Goal: Task Accomplishment & Management: Use online tool/utility

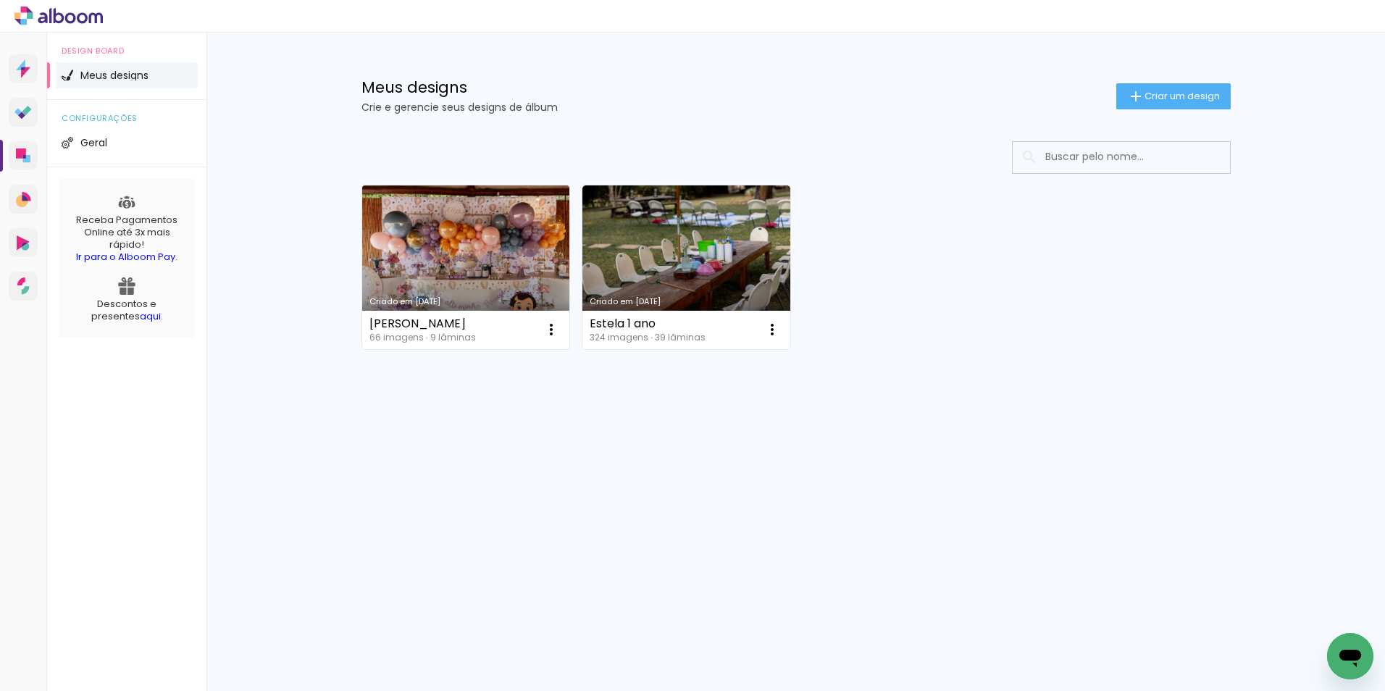
click at [483, 256] on link "Criado em [DATE]" at bounding box center [466, 267] width 208 height 164
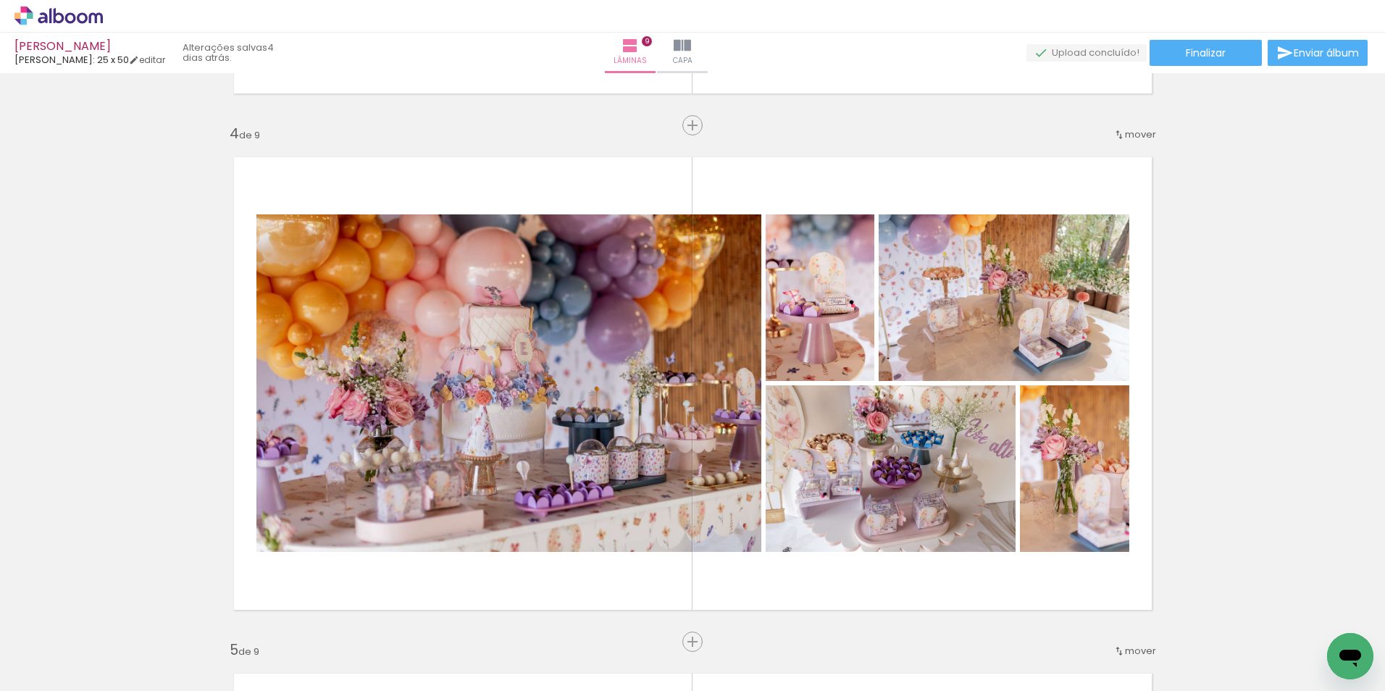
scroll to position [1594, 0]
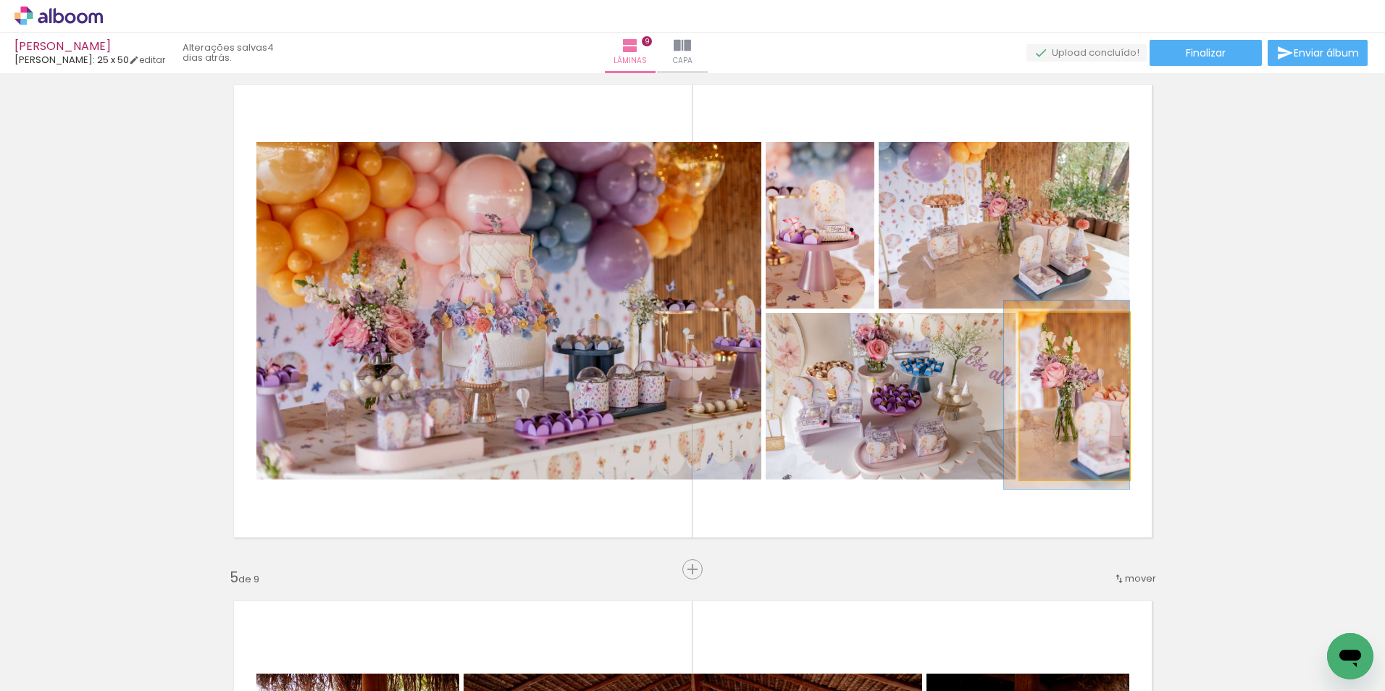
drag, startPoint x: 1064, startPoint y: 415, endPoint x: 1040, endPoint y: 415, distance: 23.9
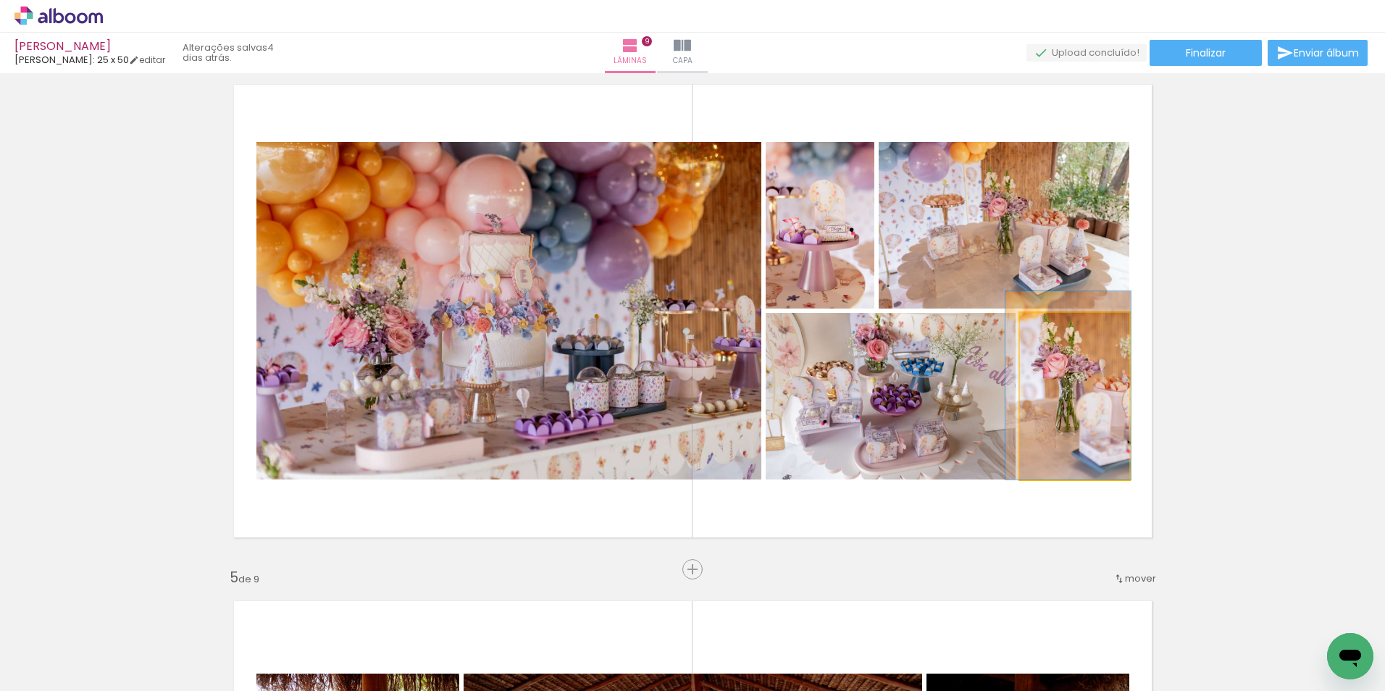
drag, startPoint x: 1094, startPoint y: 422, endPoint x: 1096, endPoint y: 400, distance: 21.8
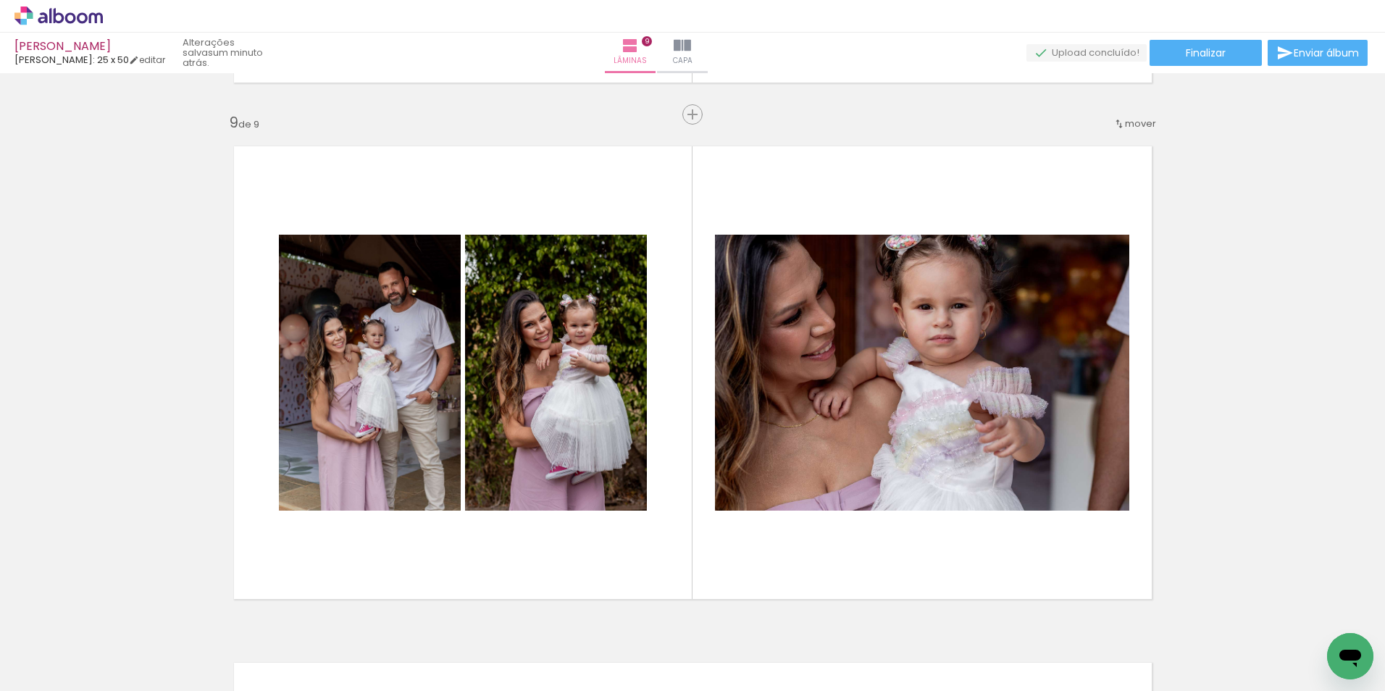
scroll to position [4695, 0]
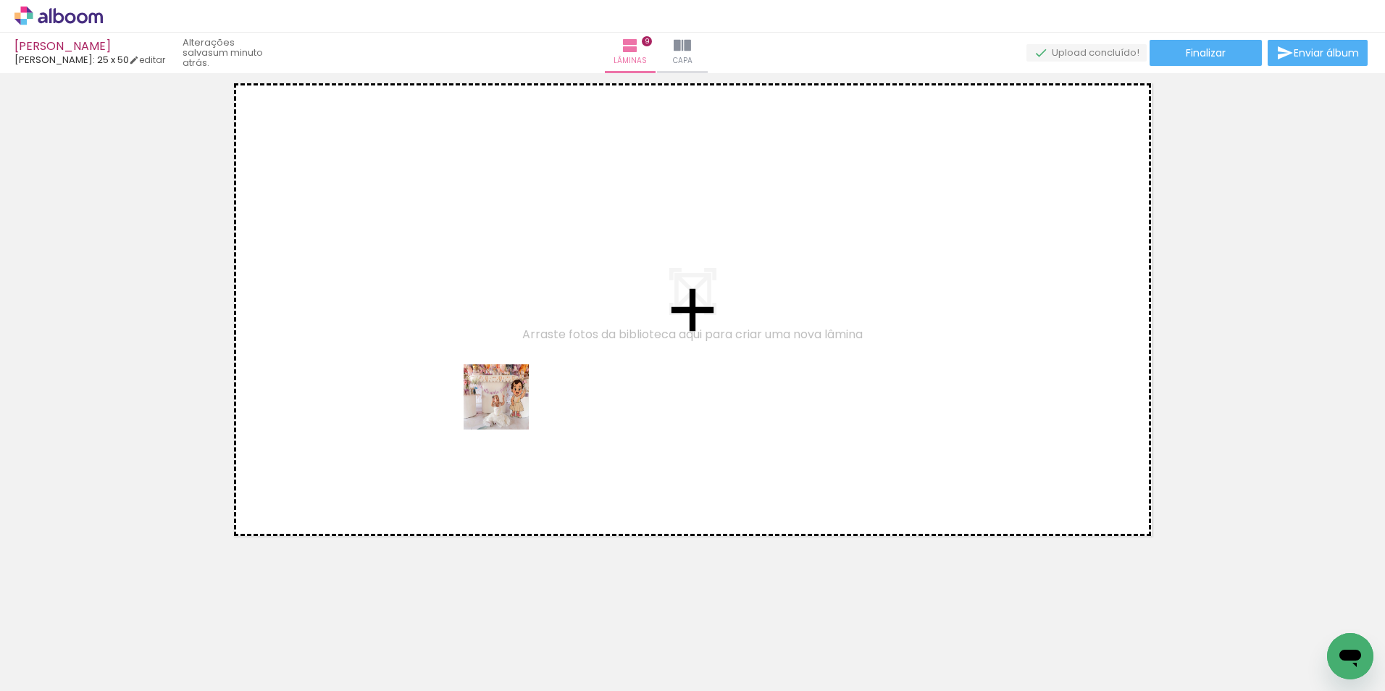
drag, startPoint x: 588, startPoint y: 654, endPoint x: 501, endPoint y: 393, distance: 275.0
click at [501, 393] on quentale-workspace at bounding box center [692, 345] width 1385 height 691
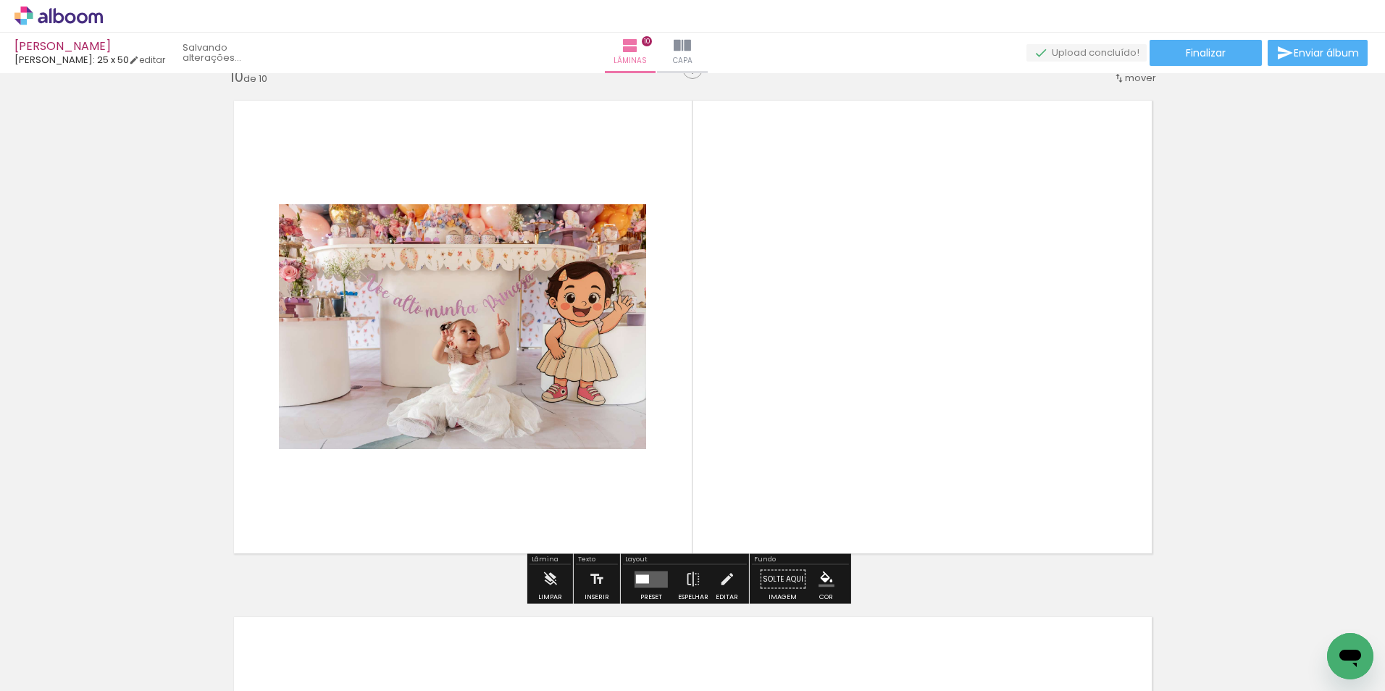
scroll to position [4668, 0]
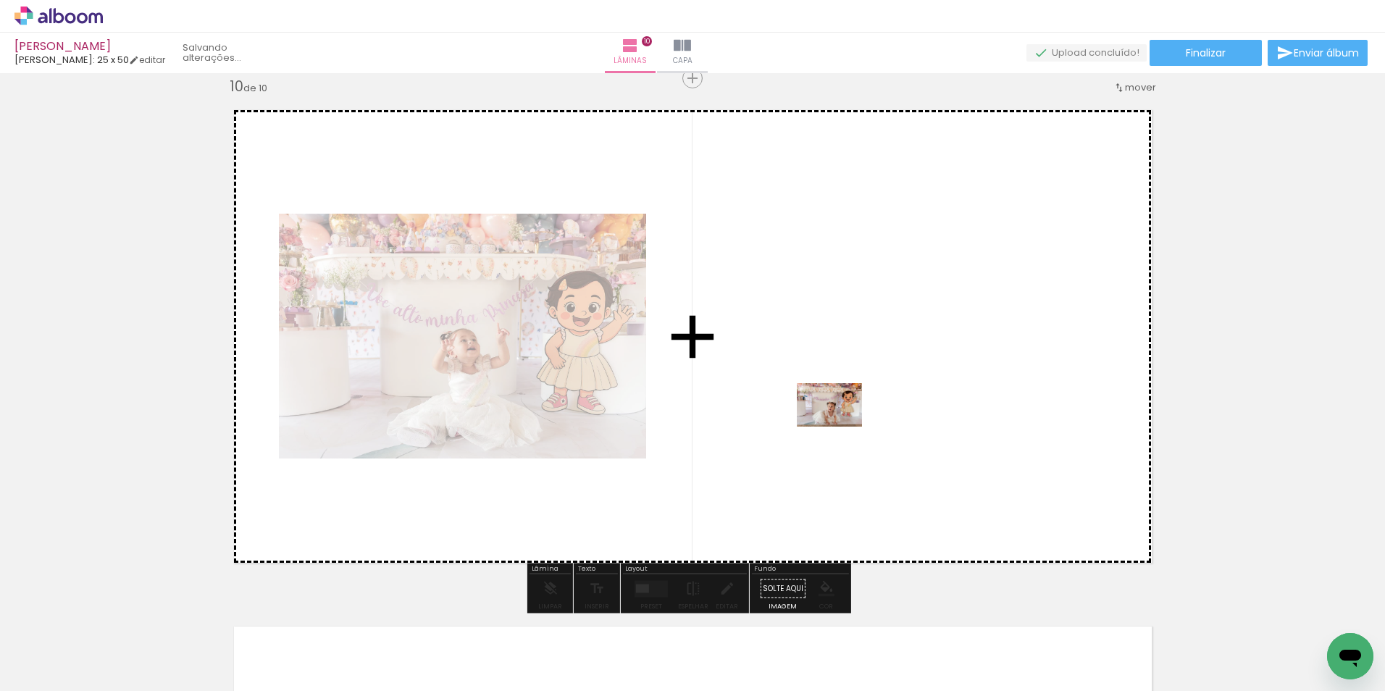
drag, startPoint x: 752, startPoint y: 651, endPoint x: 841, endPoint y: 427, distance: 241.4
click at [841, 427] on quentale-workspace at bounding box center [692, 345] width 1385 height 691
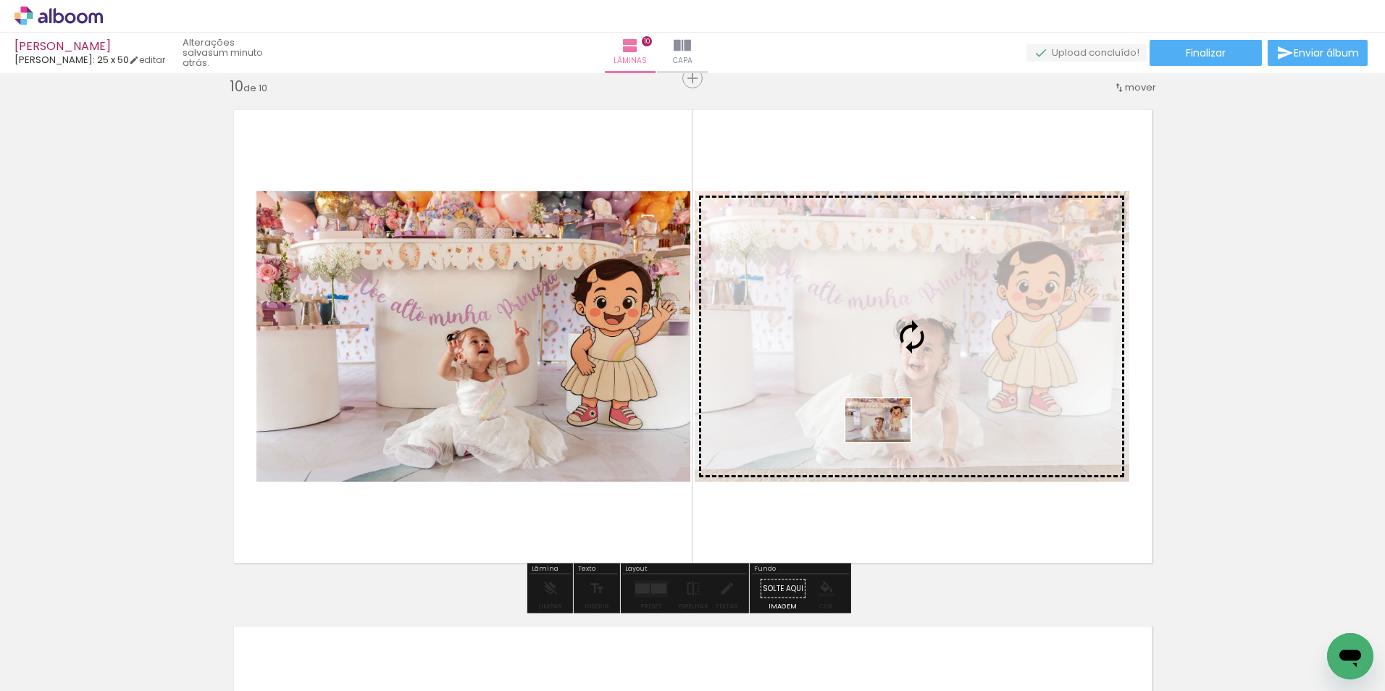
drag, startPoint x: 836, startPoint y: 652, endPoint x: 889, endPoint y: 442, distance: 216.7
click at [889, 442] on quentale-workspace at bounding box center [692, 345] width 1385 height 691
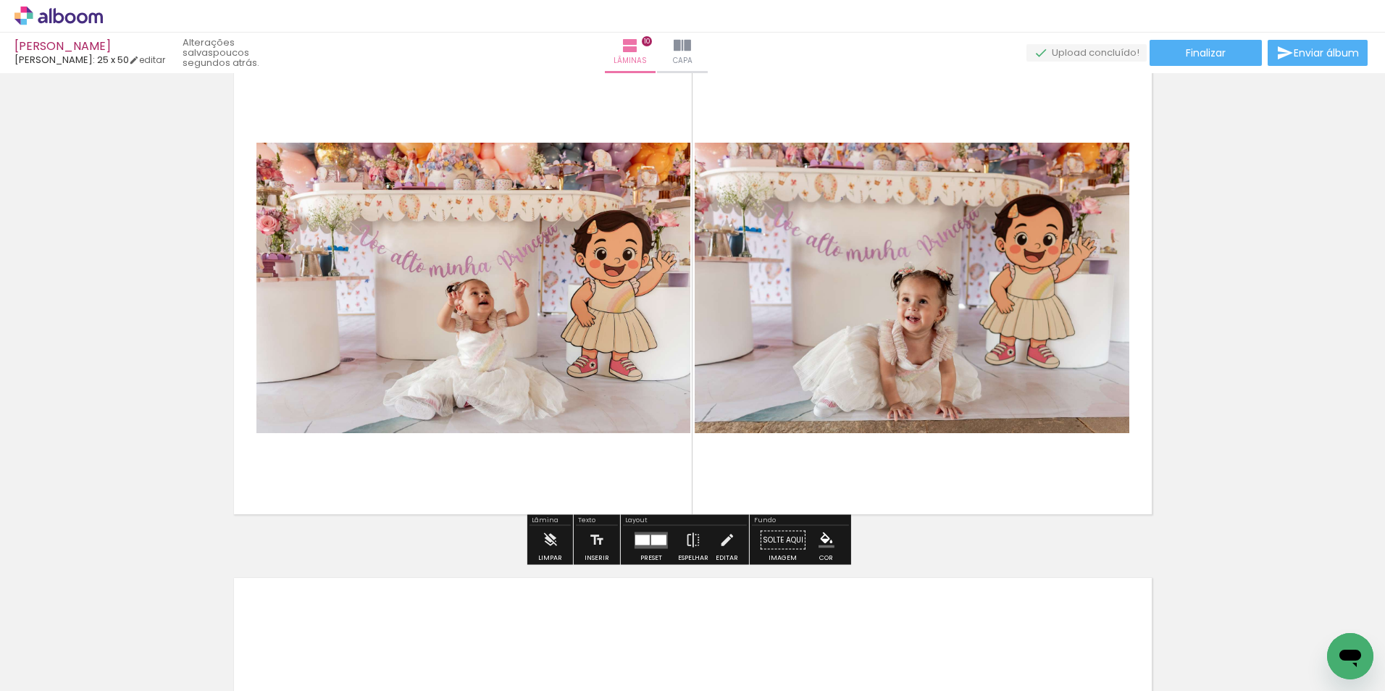
scroll to position [4741, 0]
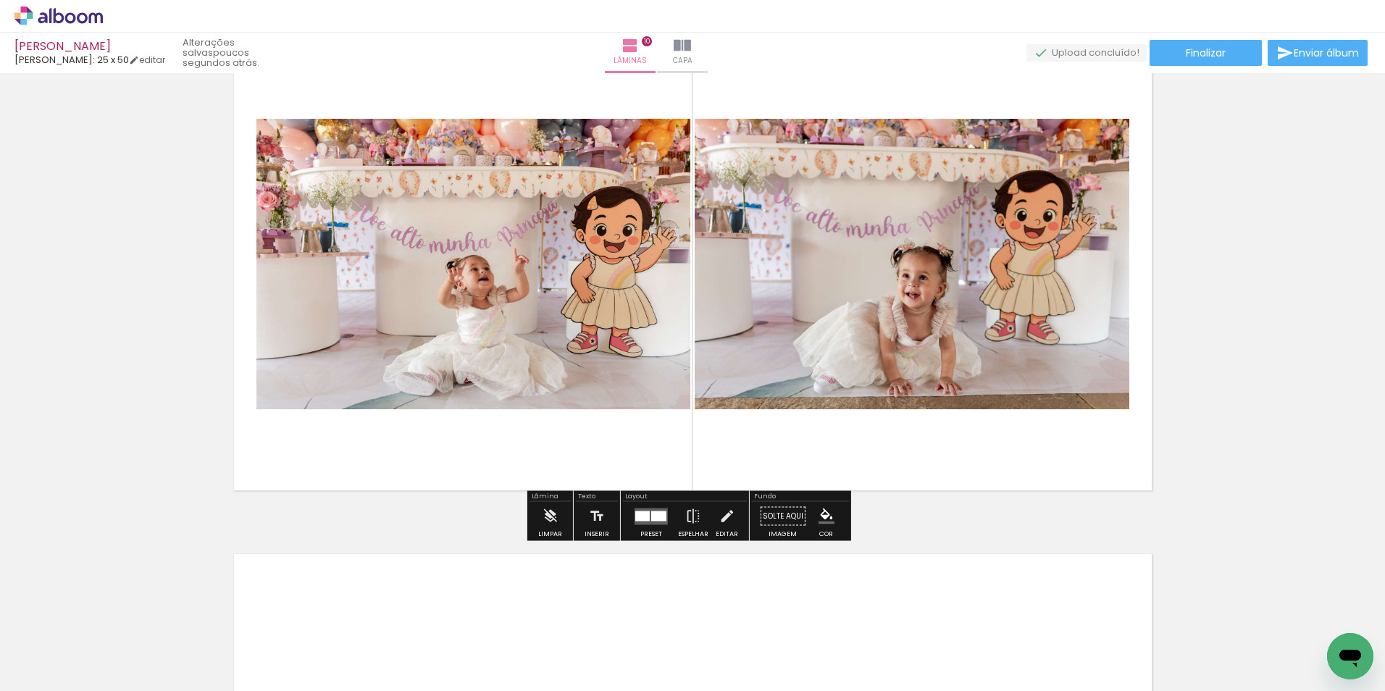
click at [640, 522] on quentale-layouter at bounding box center [651, 516] width 33 height 17
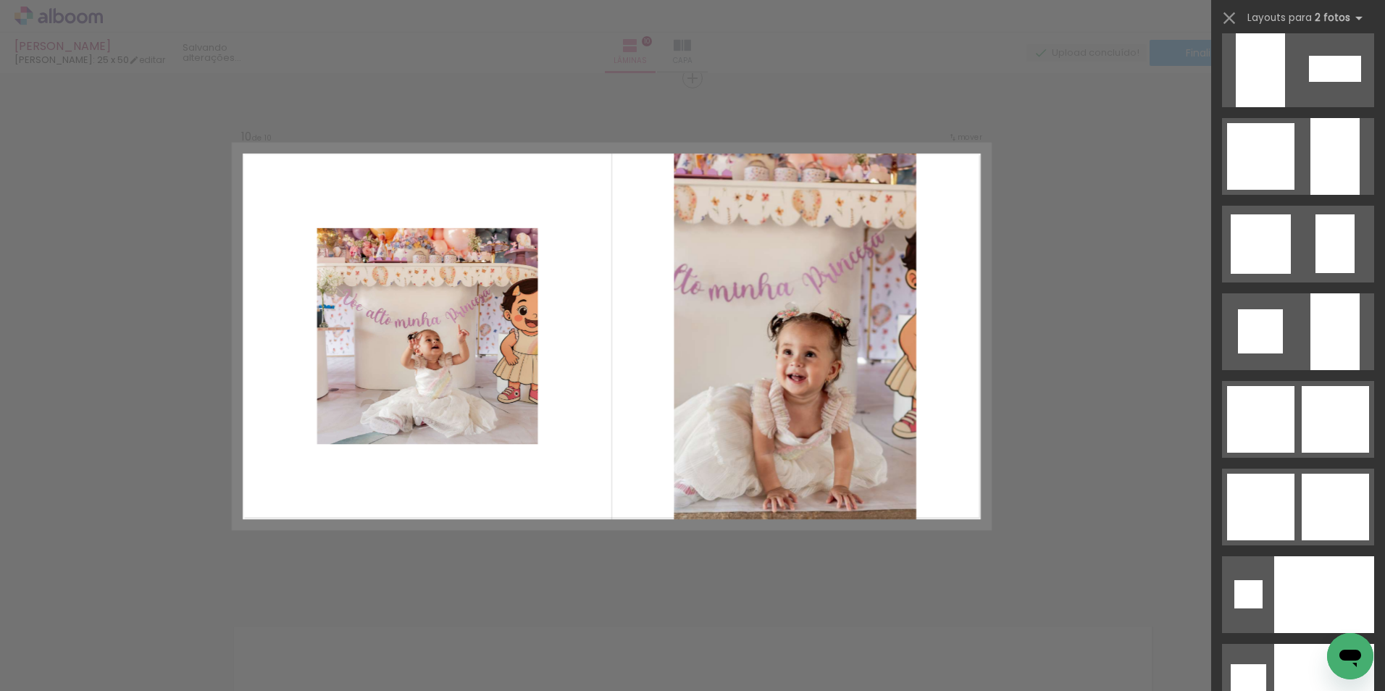
scroll to position [5507, 0]
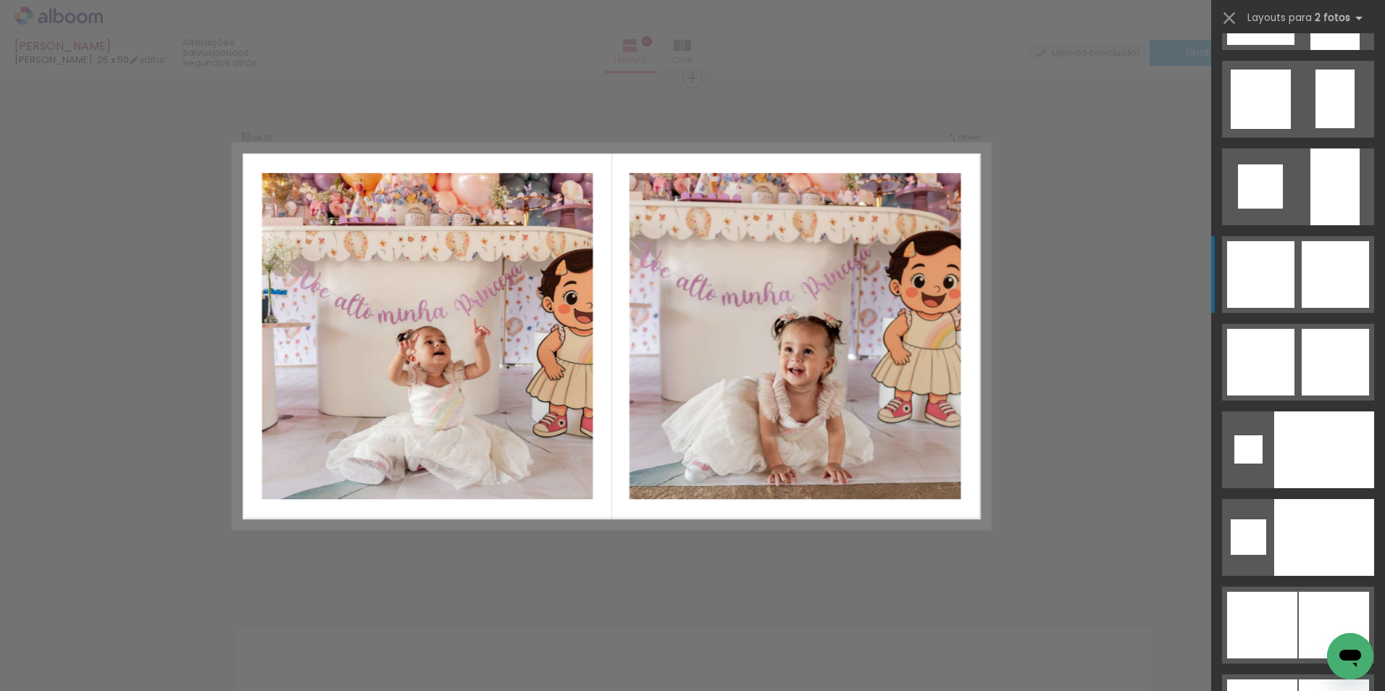
click at [1329, 284] on div at bounding box center [1335, 274] width 67 height 67
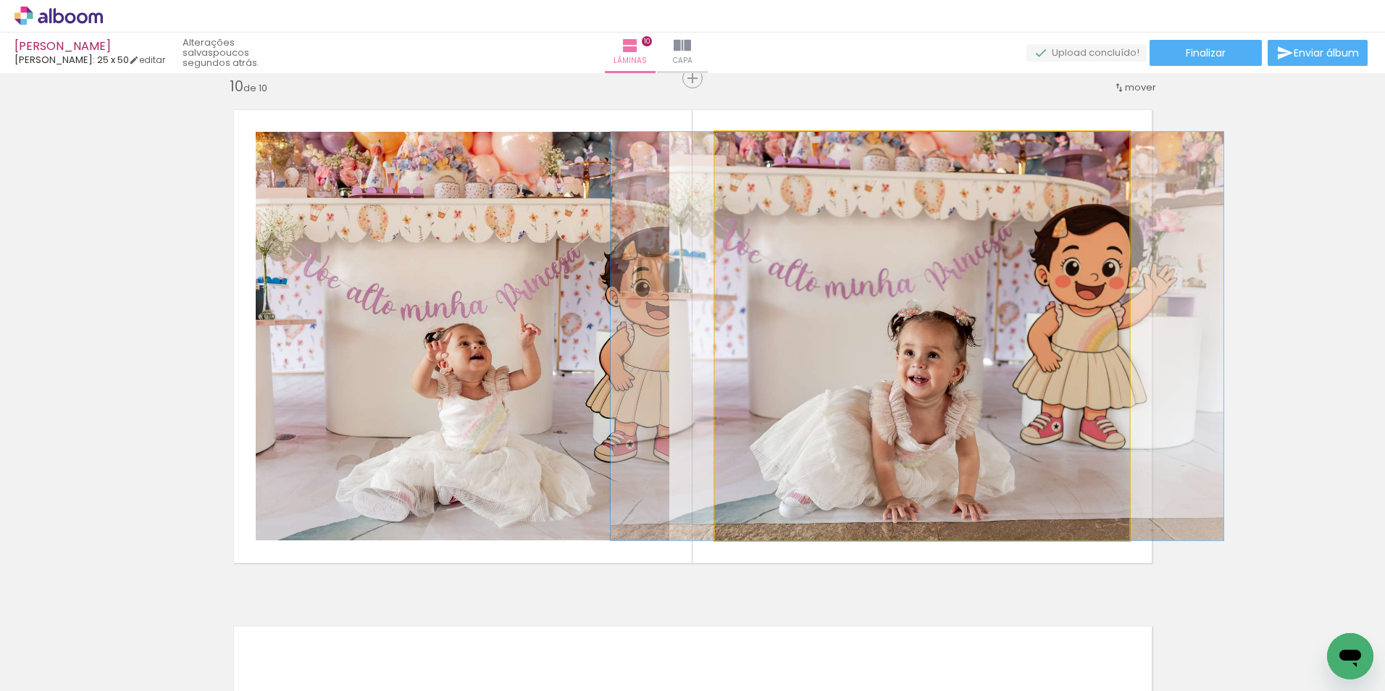
drag, startPoint x: 944, startPoint y: 404, endPoint x: 939, endPoint y: 383, distance: 21.6
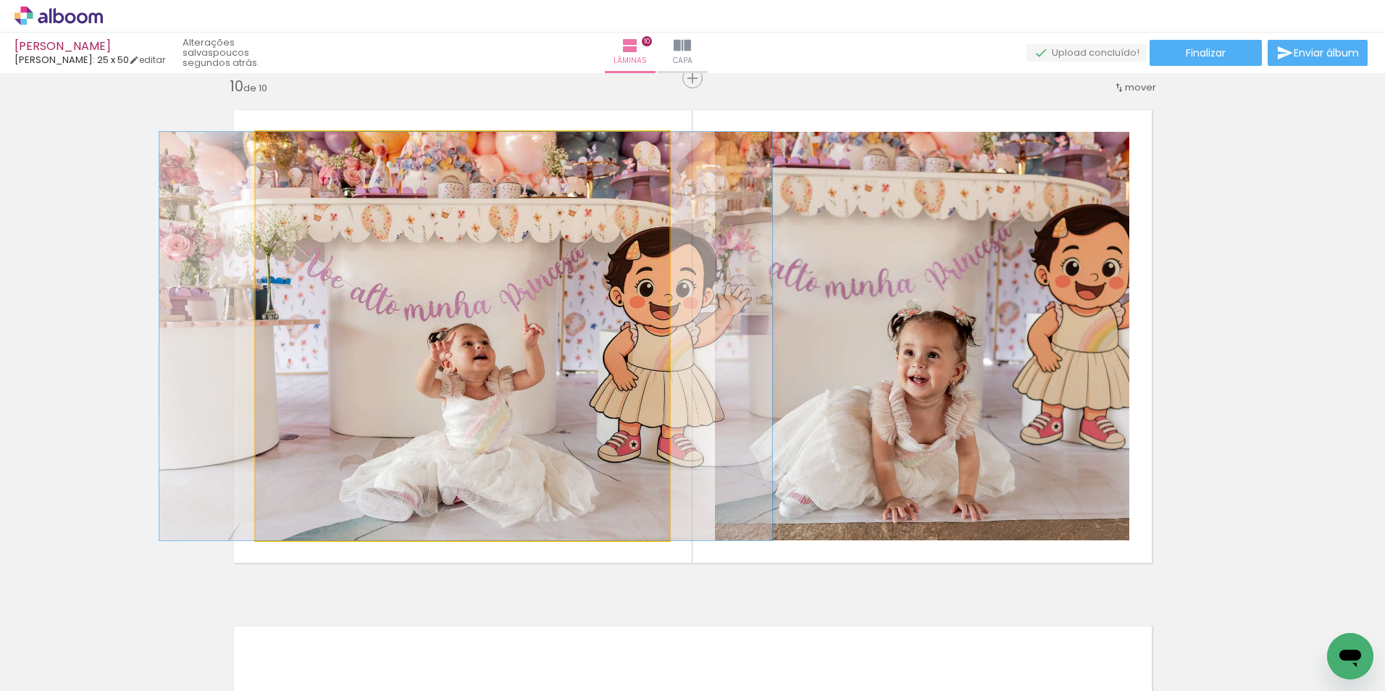
drag, startPoint x: 450, startPoint y: 413, endPoint x: 454, endPoint y: 385, distance: 28.5
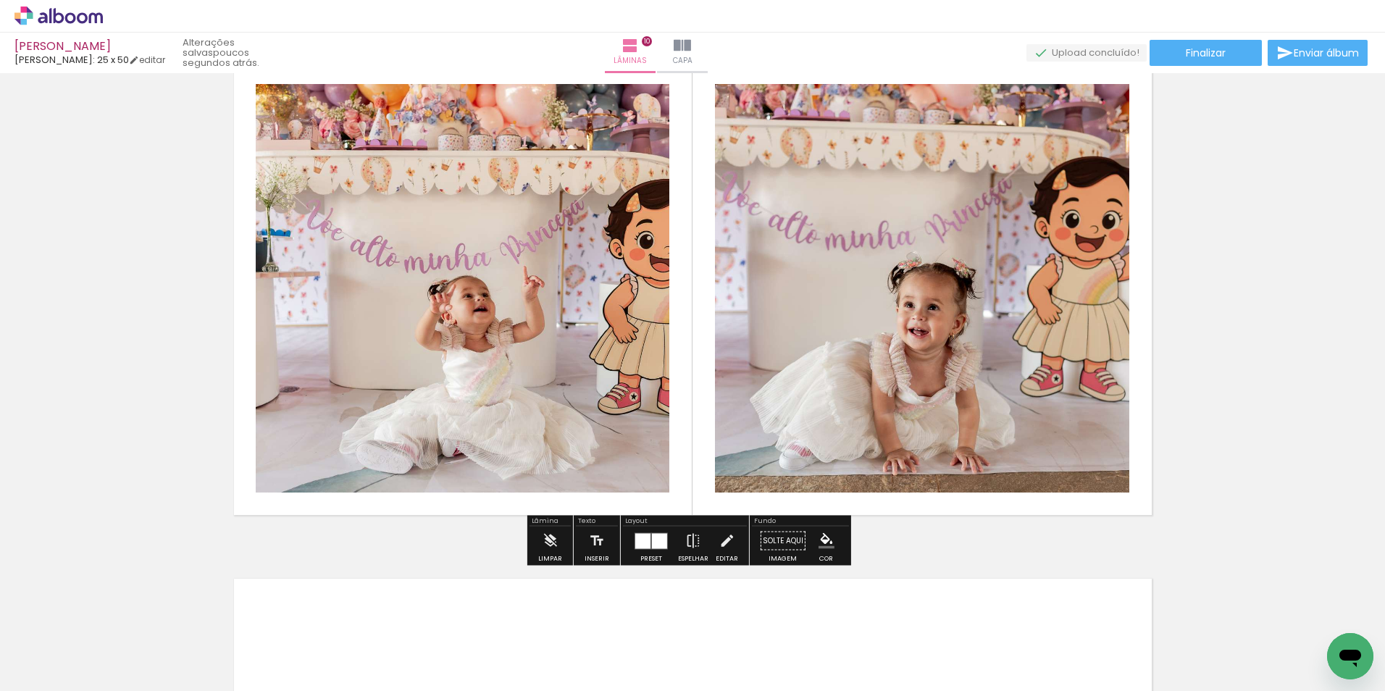
scroll to position [4741, 0]
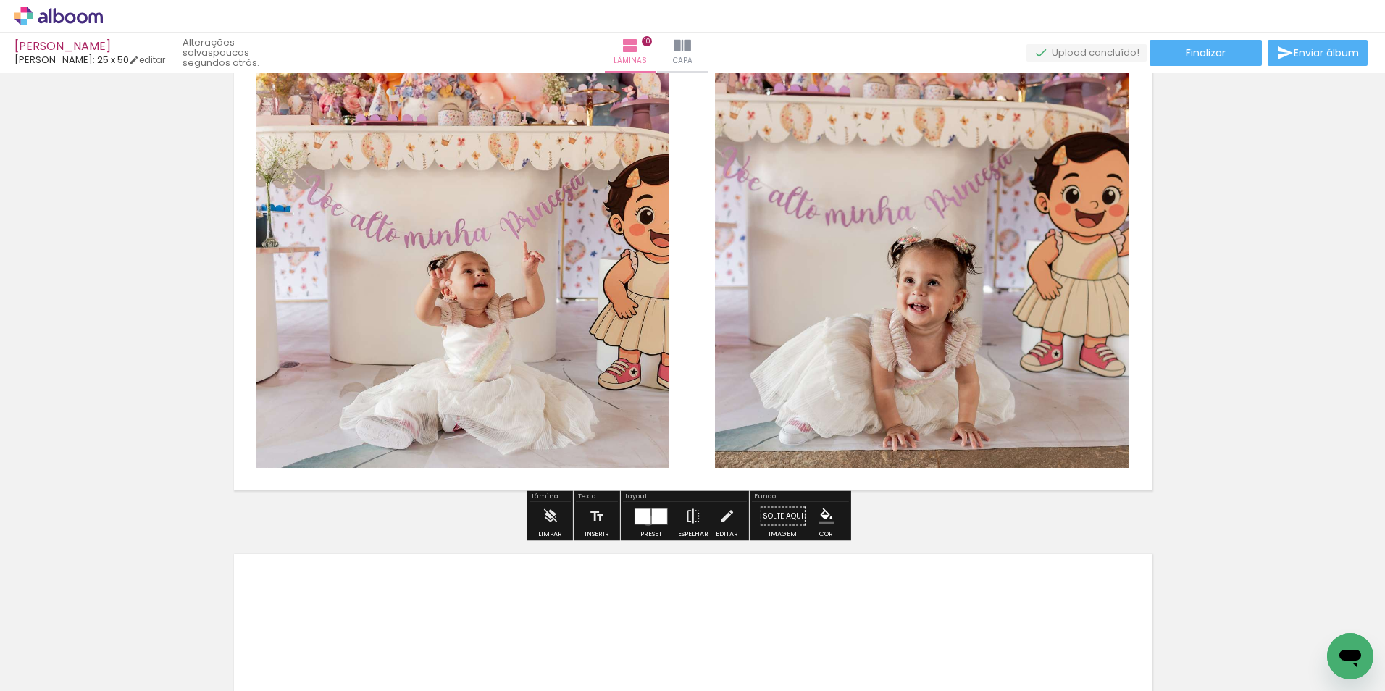
click at [645, 520] on div at bounding box center [642, 516] width 15 height 15
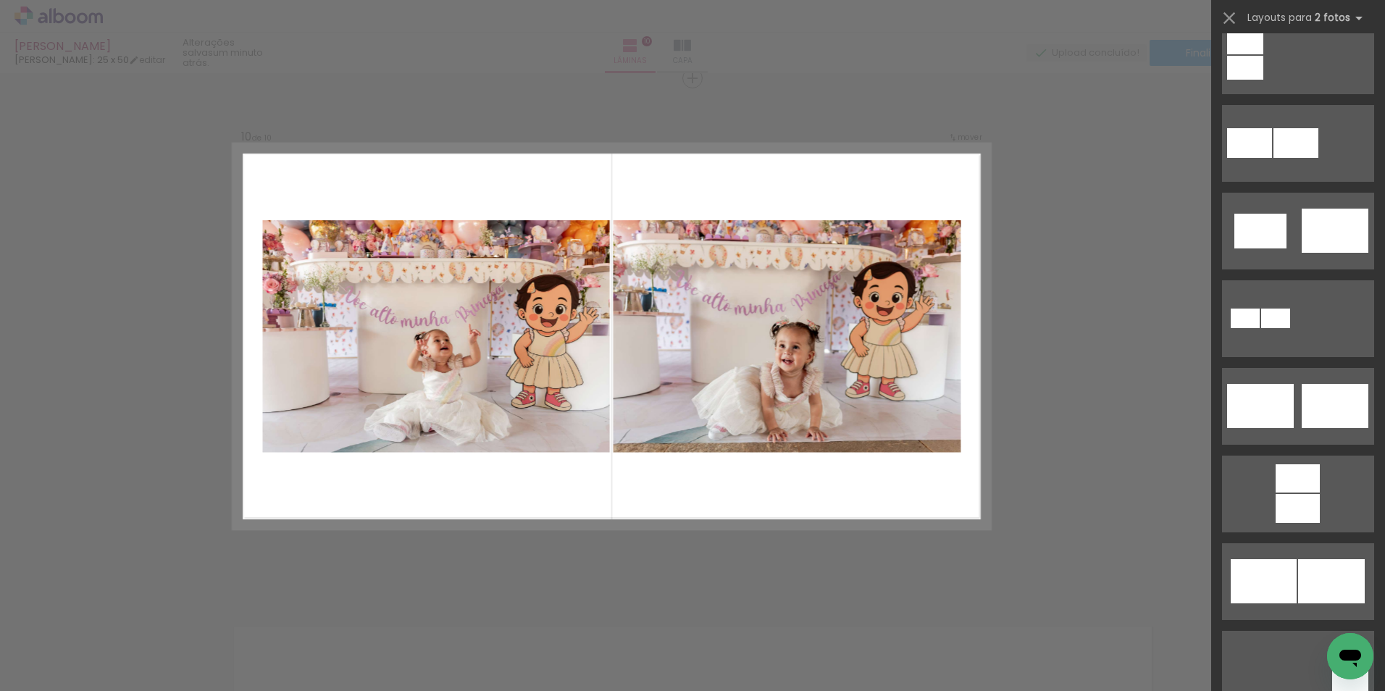
scroll to position [507, 0]
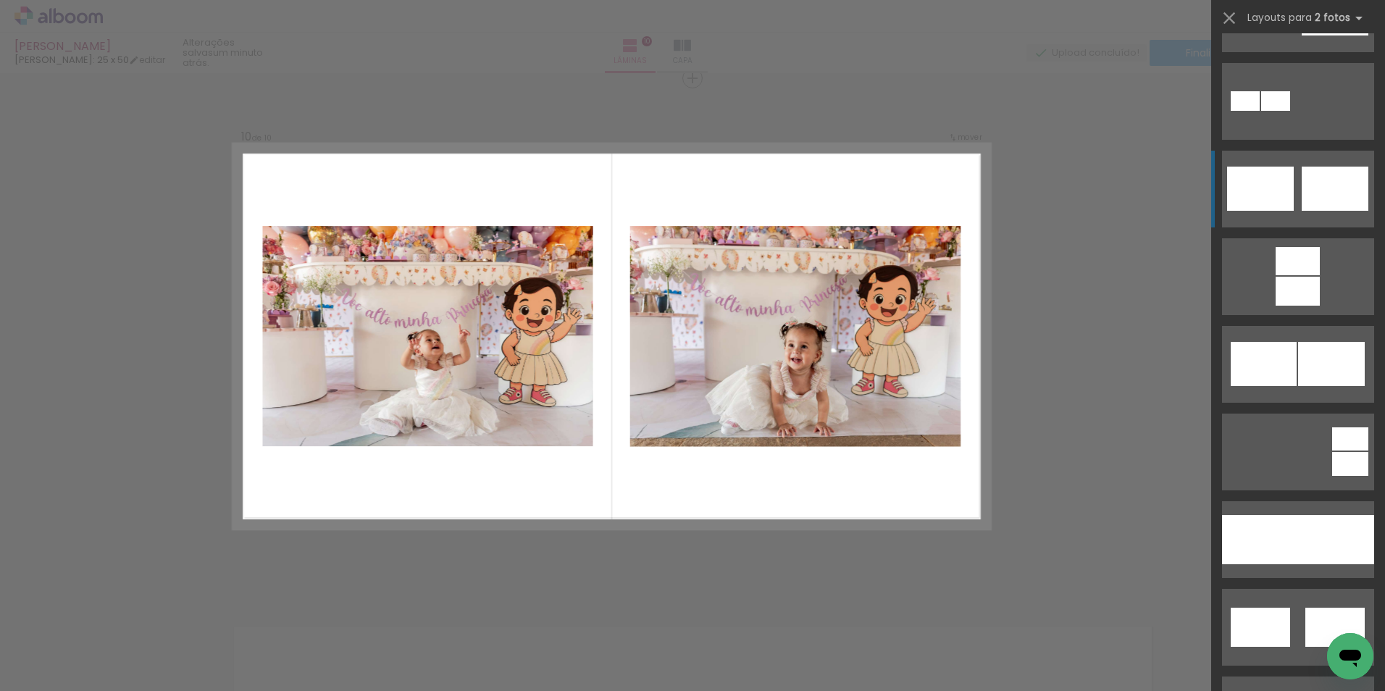
click at [1329, 193] on div at bounding box center [1335, 189] width 67 height 44
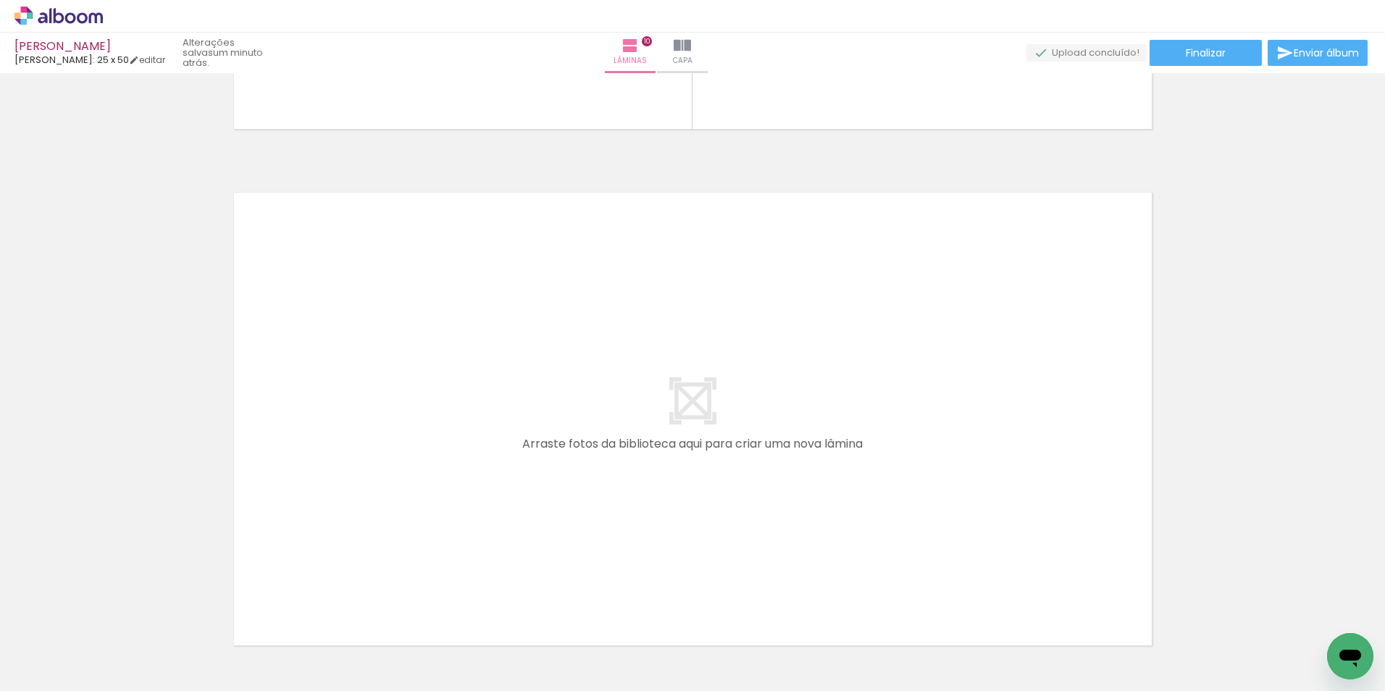
scroll to position [5176, 0]
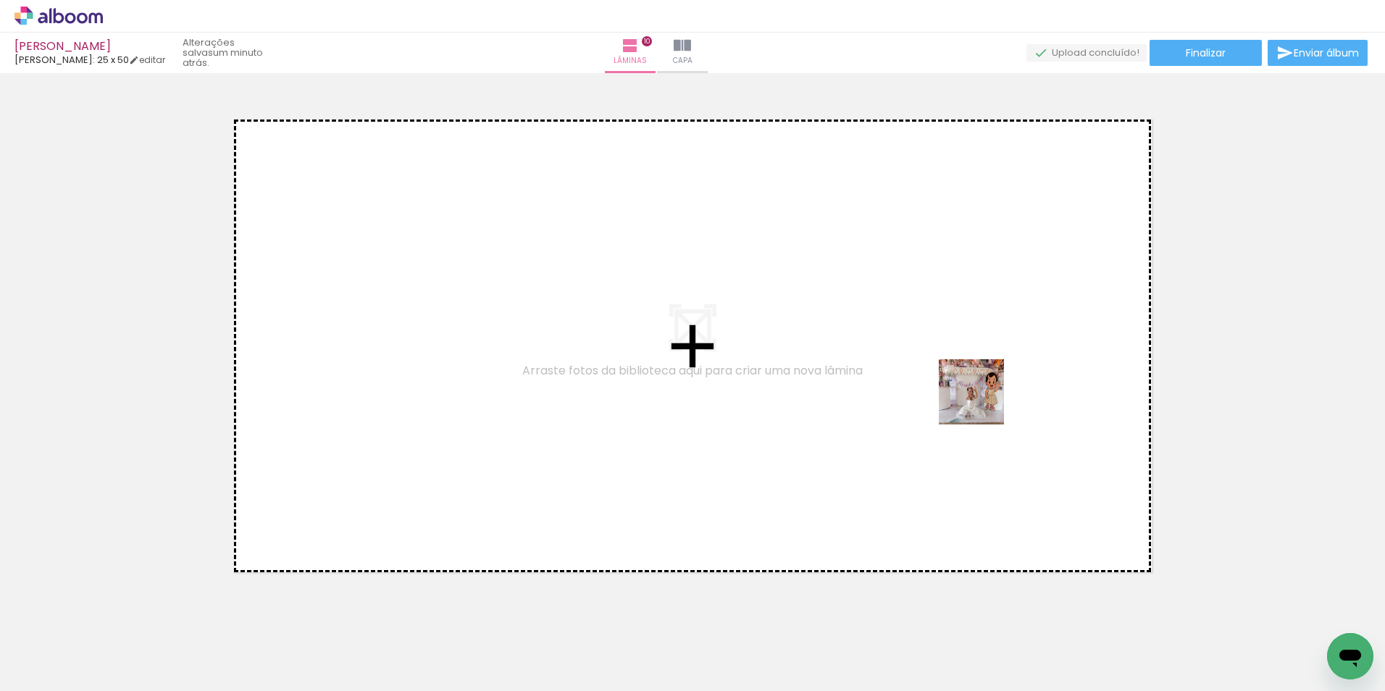
drag, startPoint x: 1004, startPoint y: 653, endPoint x: 983, endPoint y: 403, distance: 250.9
click at [983, 403] on quentale-workspace at bounding box center [692, 345] width 1385 height 691
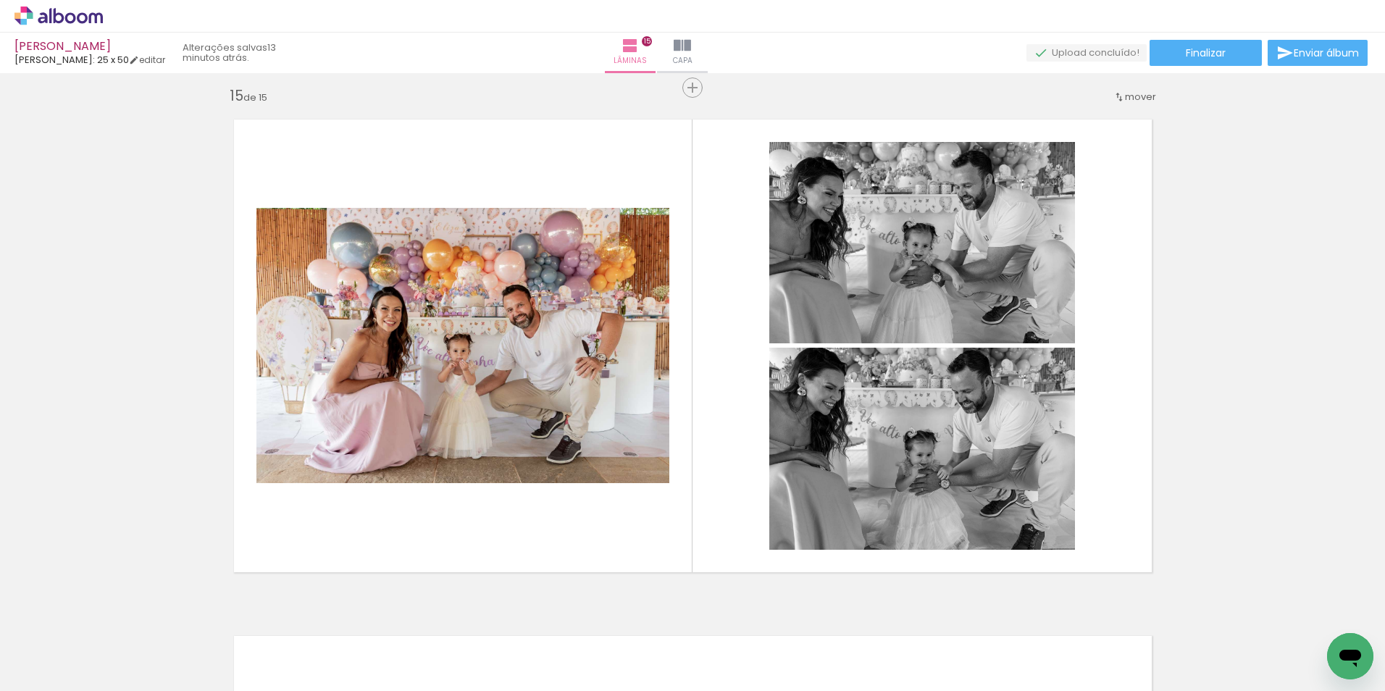
scroll to position [0, 4094]
